Goal: Information Seeking & Learning: Learn about a topic

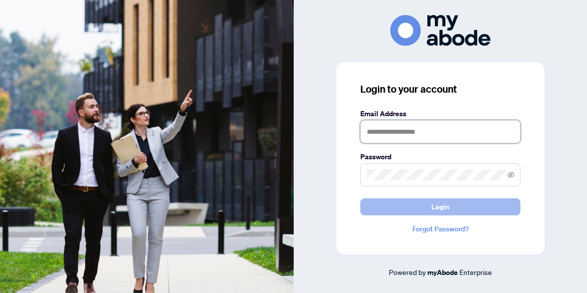
type input "**********"
click at [441, 206] on span "Login" at bounding box center [441, 207] width 18 height 16
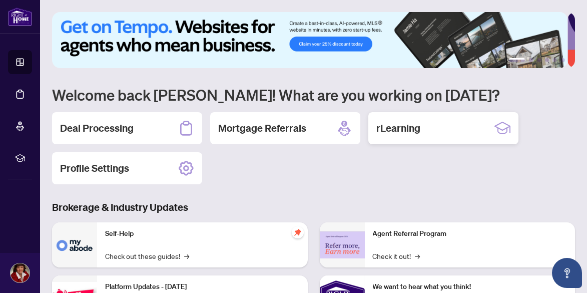
click at [409, 126] on h2 "rLearning" at bounding box center [399, 128] width 44 height 14
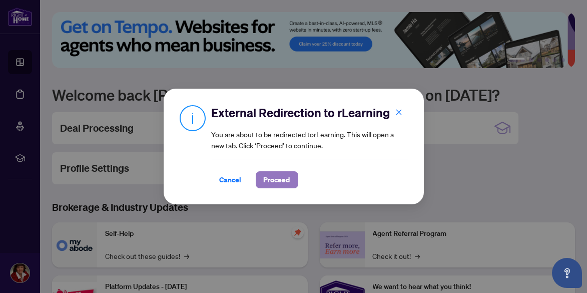
click at [277, 179] on span "Proceed" at bounding box center [277, 180] width 27 height 16
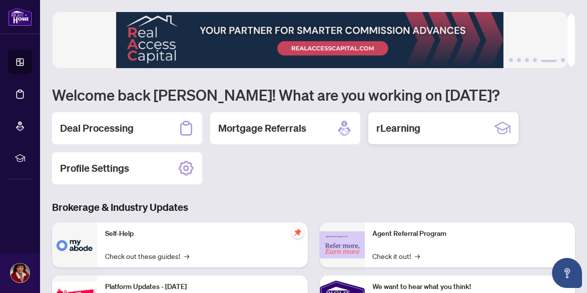
click at [407, 128] on h2 "rLearning" at bounding box center [399, 128] width 44 height 14
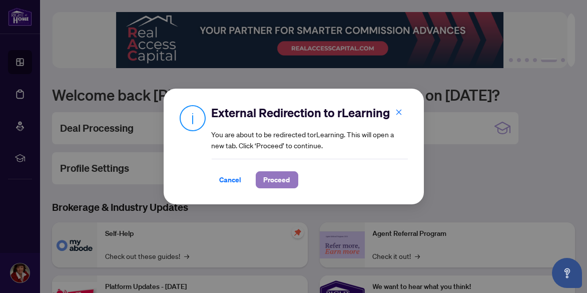
click at [277, 181] on span "Proceed" at bounding box center [277, 180] width 27 height 16
